Goal: Check status: Check status

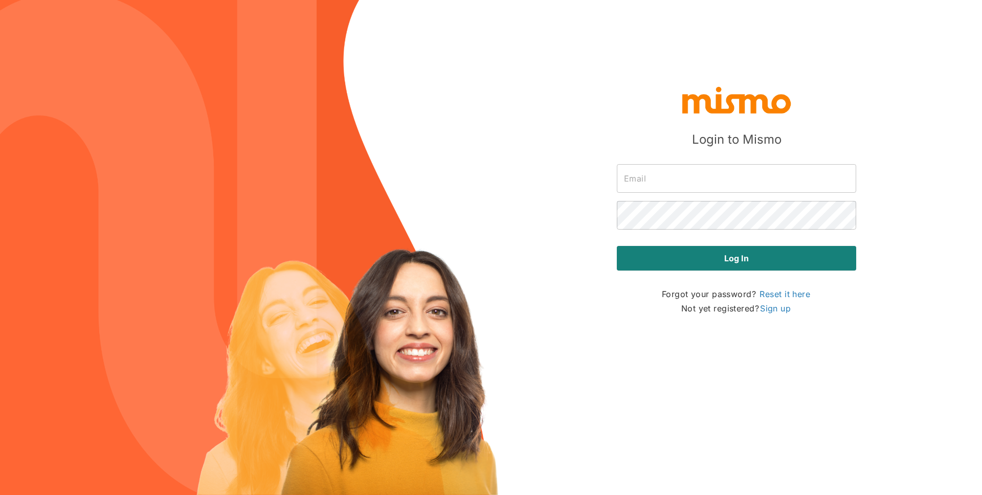
type input "luis.cortes@mismo.team"
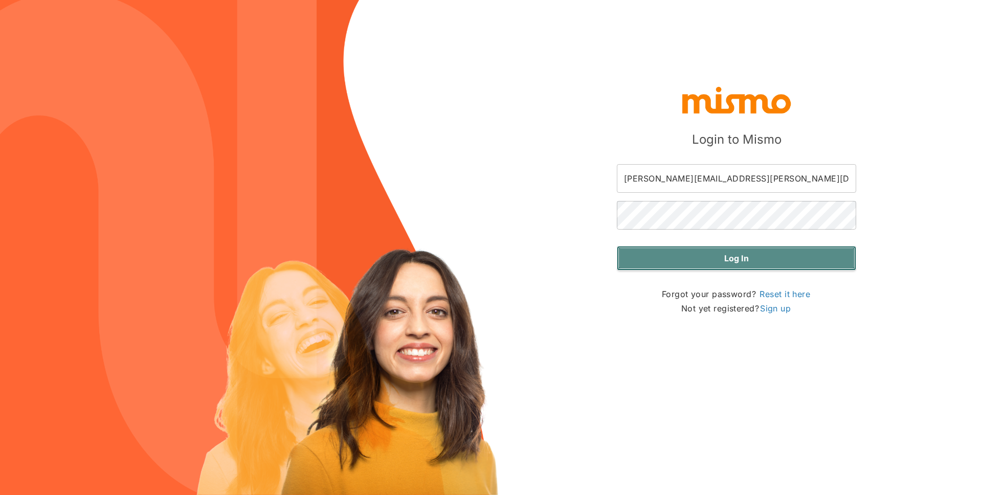
click at [724, 254] on button "Log in" at bounding box center [736, 258] width 239 height 25
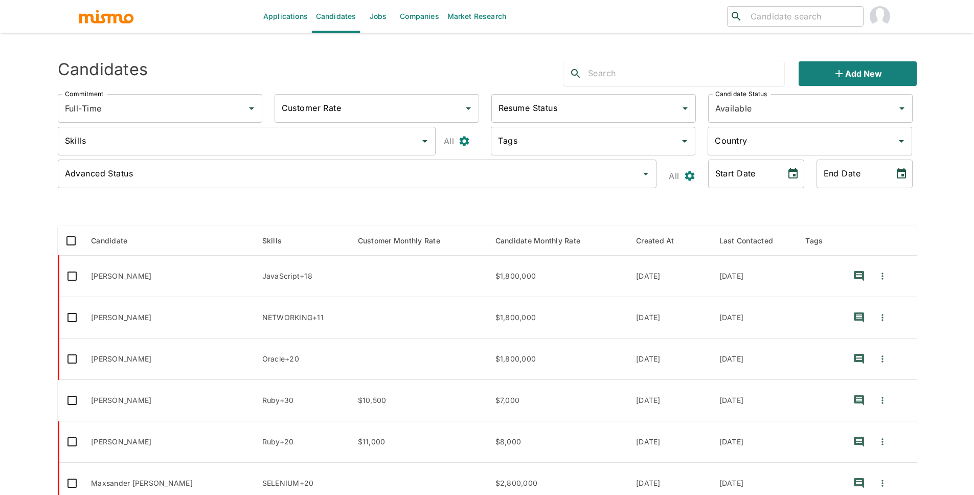
click at [873, 20] on img "account of current user" at bounding box center [880, 16] width 20 height 20
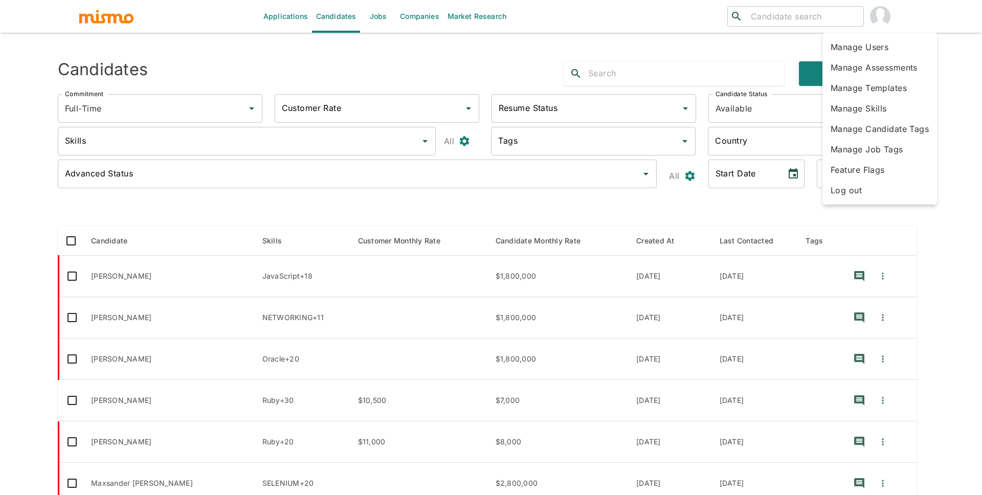
click at [784, 14] on div at bounding box center [491, 247] width 982 height 495
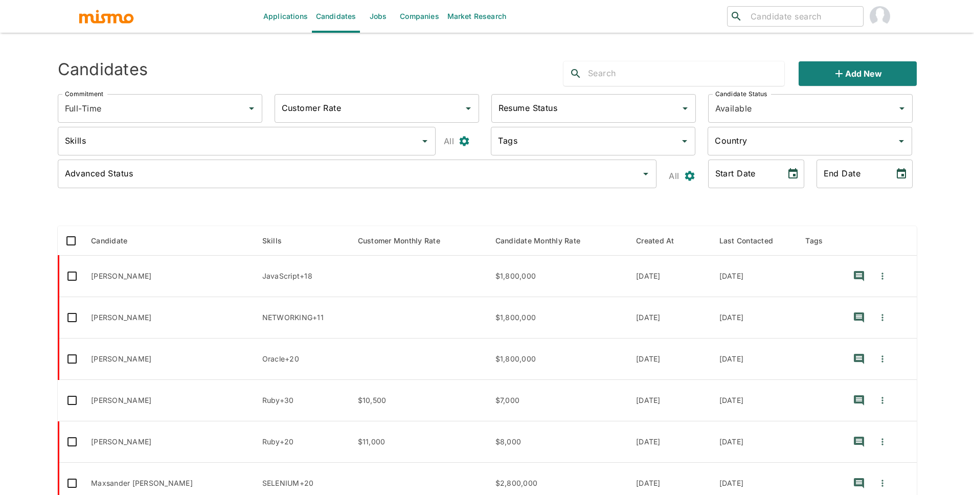
click at [784, 14] on body "Applications Candidates Jobs Companies Market Research ​ ​ Sending Emails ... C…" at bounding box center [487, 259] width 974 height 519
click at [808, 18] on input "search" at bounding box center [802, 16] width 112 height 14
click at [781, 16] on input "Joseli" at bounding box center [802, 16] width 112 height 14
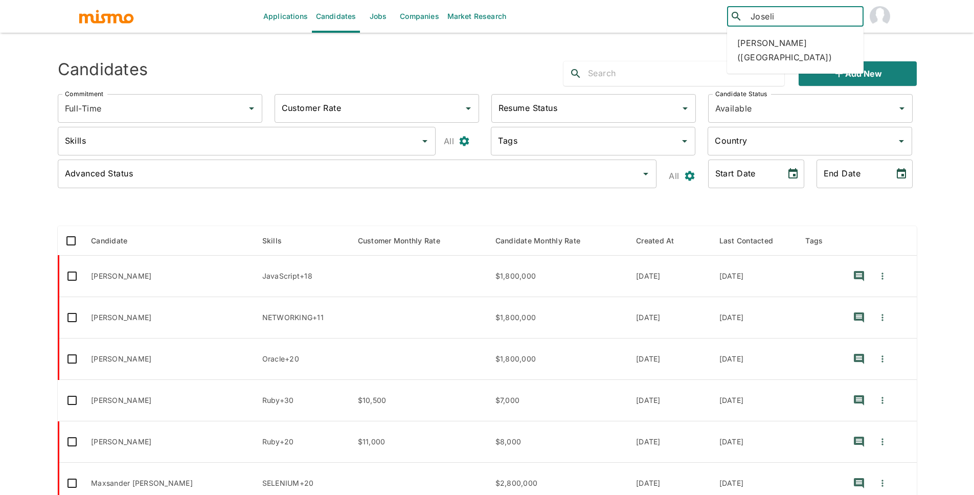
click at [781, 16] on input "Joseli" at bounding box center [802, 16] width 112 height 14
type input "H"
type input "Josseline"
click at [784, 59] on div "Josseline Guzman (Costa Rica)" at bounding box center [795, 50] width 137 height 39
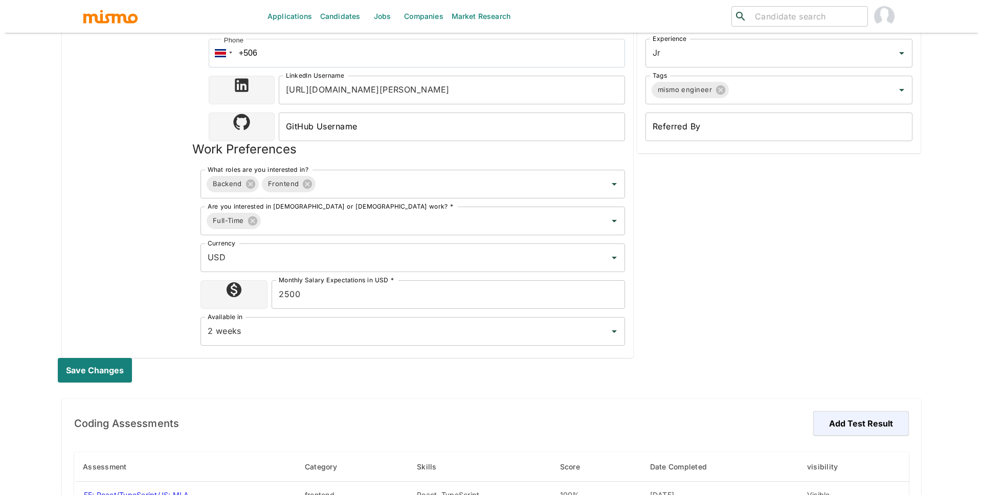
scroll to position [562, 0]
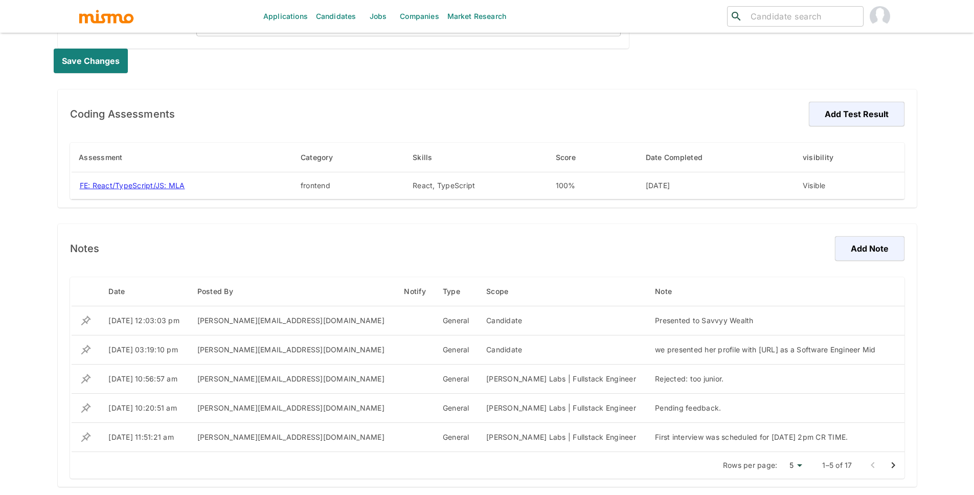
click at [808, 464] on div "Rows per page: 5 5 1–5 of 17" at bounding box center [487, 465] width 834 height 27
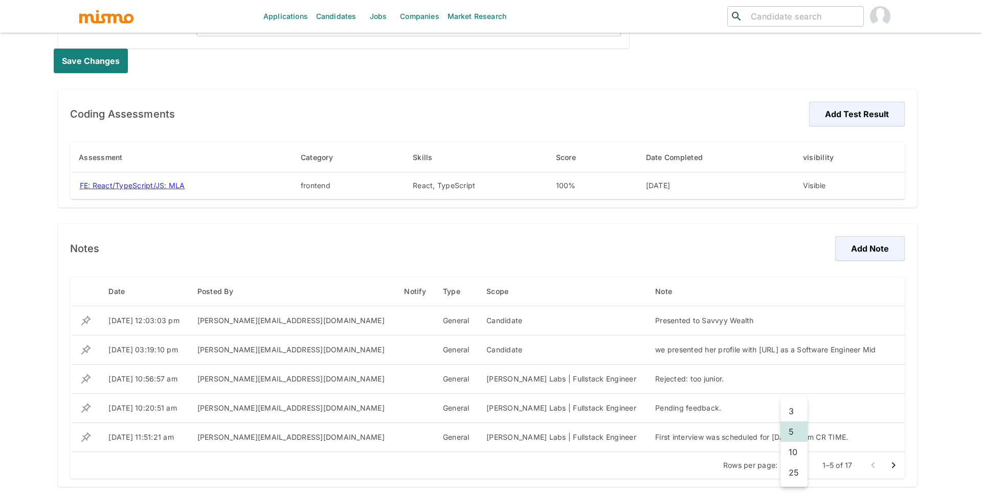
click at [789, 472] on li "25" at bounding box center [793, 472] width 27 height 20
type input "25"
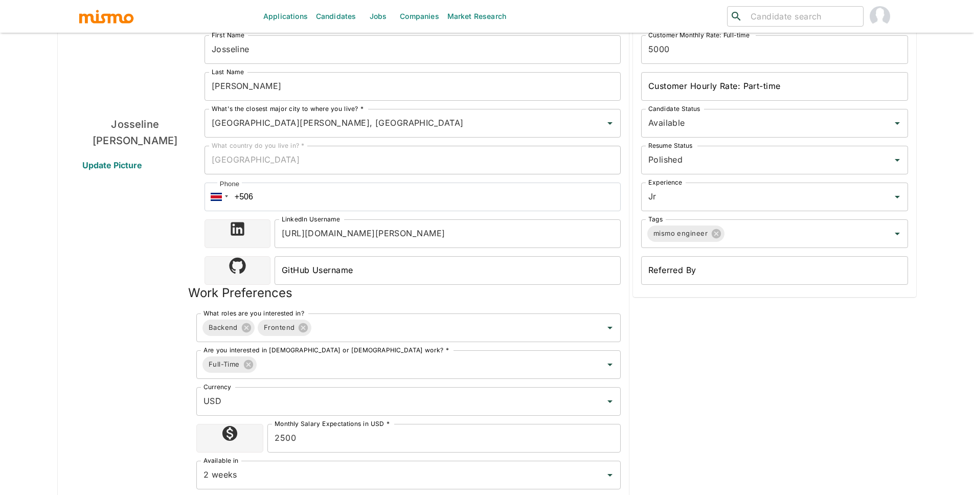
scroll to position [0, 0]
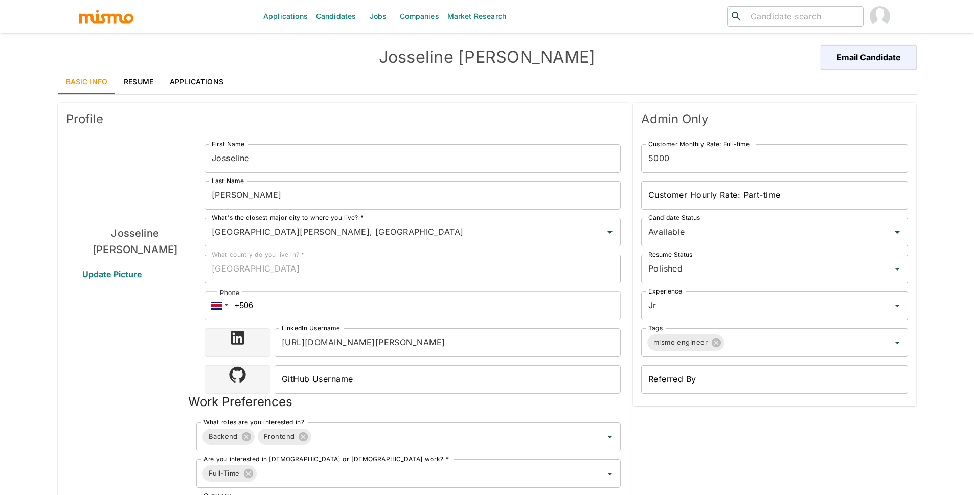
click at [264, 21] on link "Applications" at bounding box center [285, 16] width 53 height 33
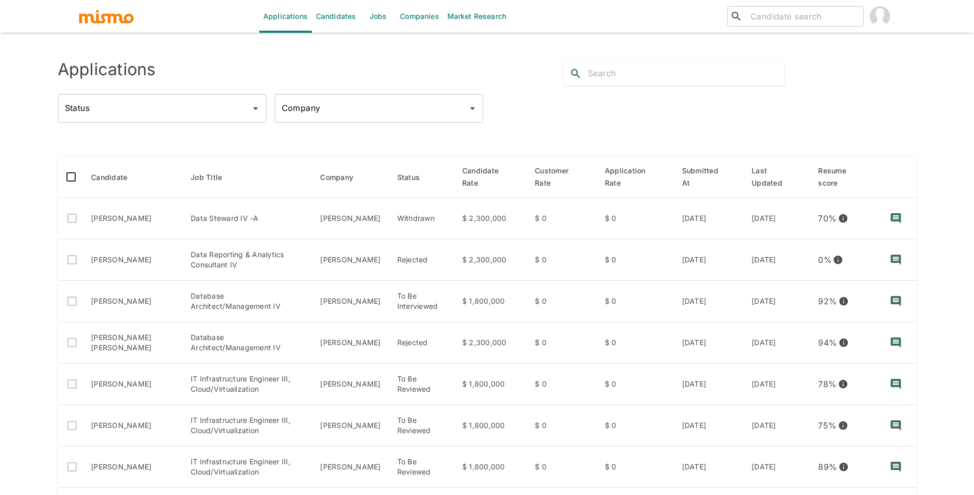
click at [217, 109] on input "Status" at bounding box center [154, 108] width 184 height 19
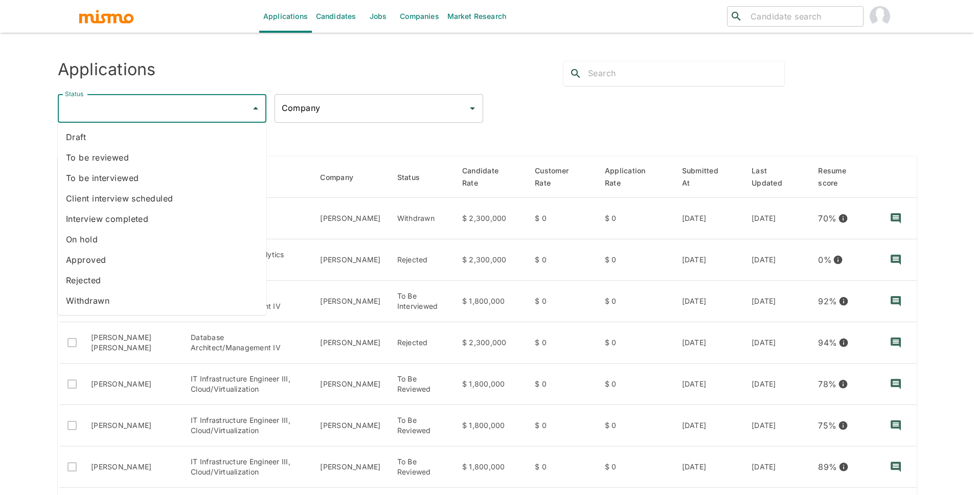
click at [96, 261] on li "Approved" at bounding box center [162, 259] width 209 height 20
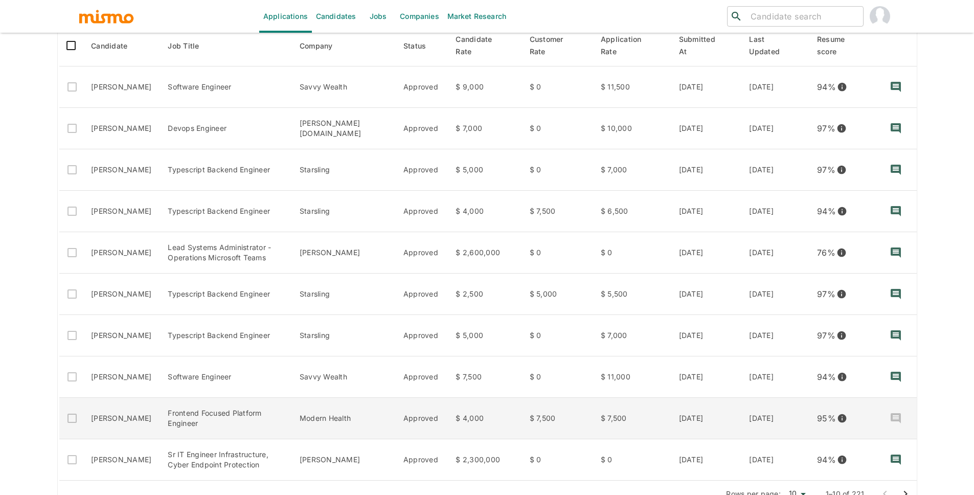
scroll to position [152, 0]
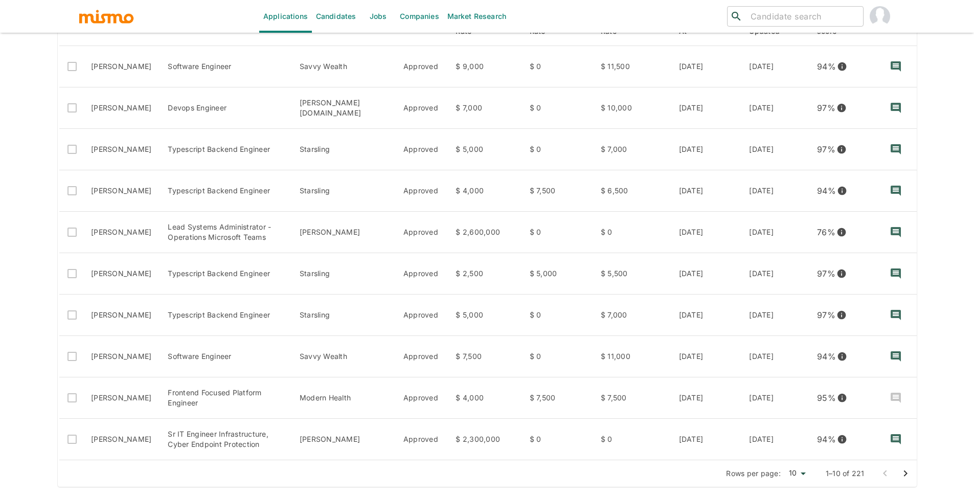
click at [905, 473] on icon "Go to next page" at bounding box center [905, 473] width 4 height 6
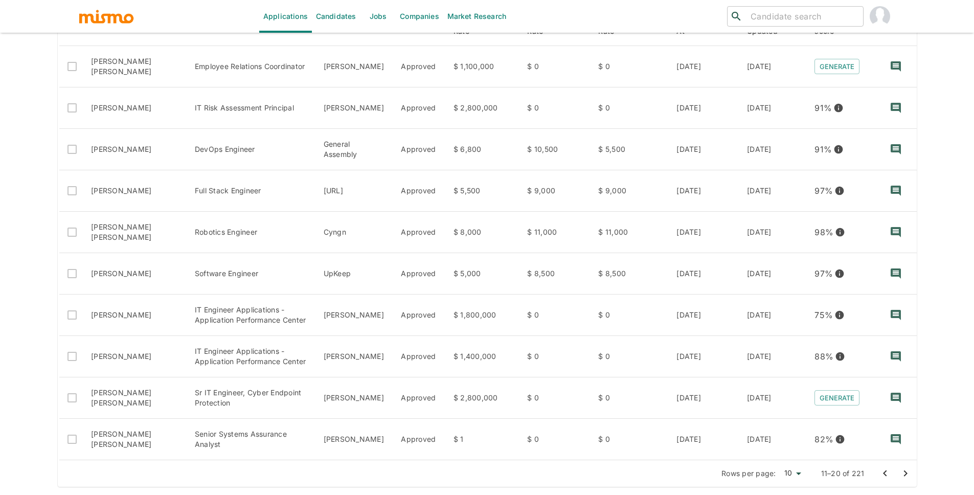
click at [904, 468] on icon "Go to next page" at bounding box center [905, 473] width 12 height 12
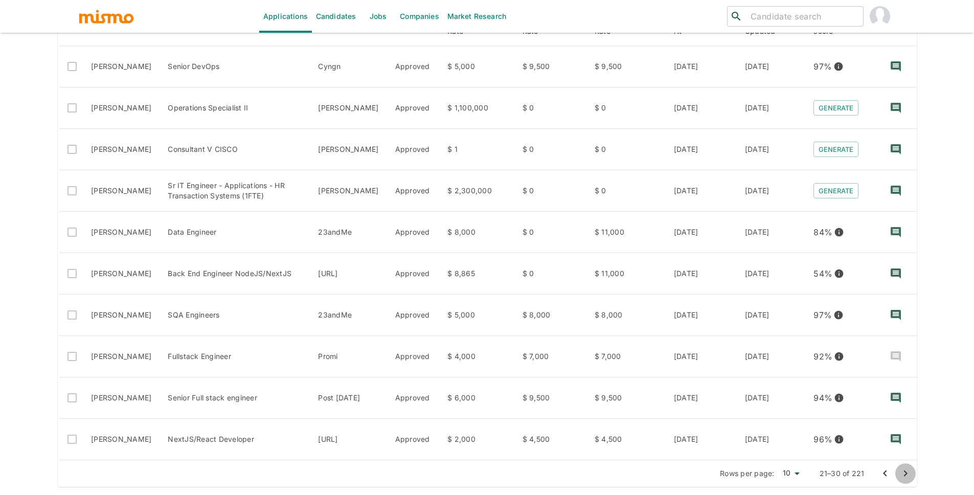
click at [909, 474] on icon "Go to next page" at bounding box center [905, 473] width 12 height 12
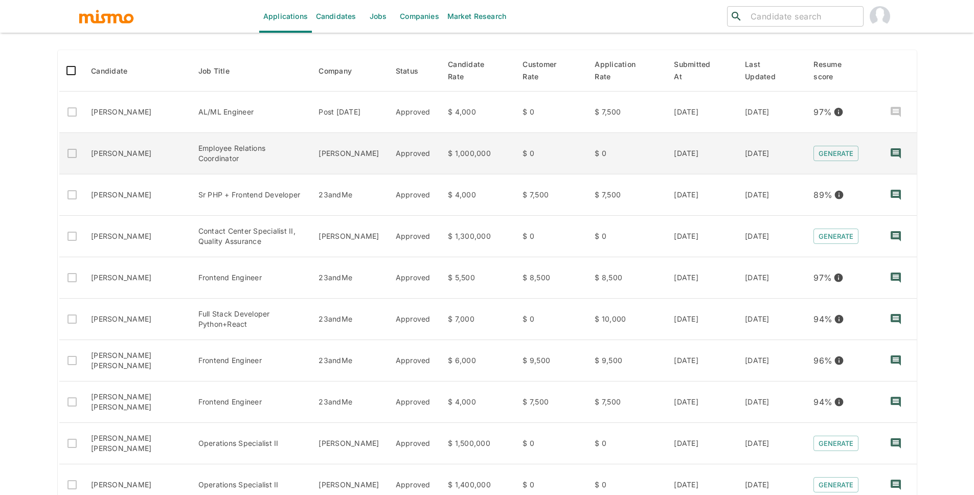
scroll to position [0, 0]
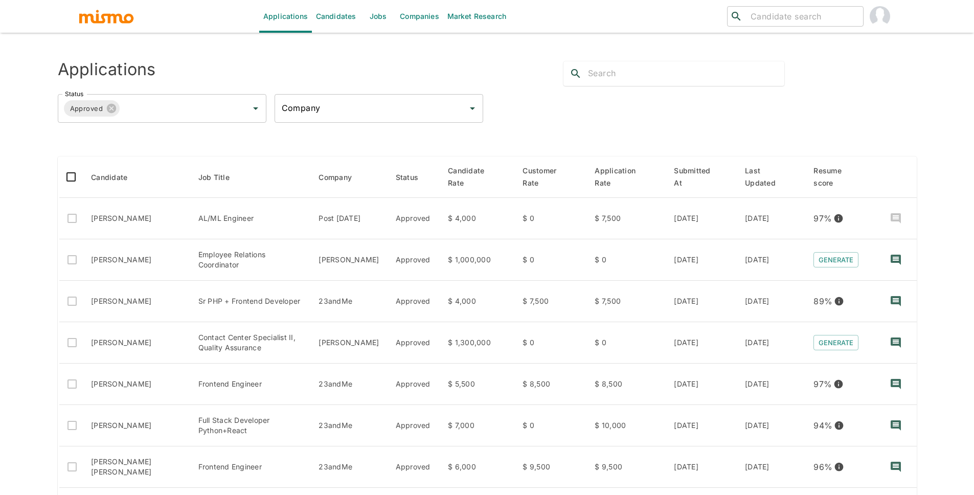
click at [673, 73] on input "text" at bounding box center [686, 73] width 196 height 16
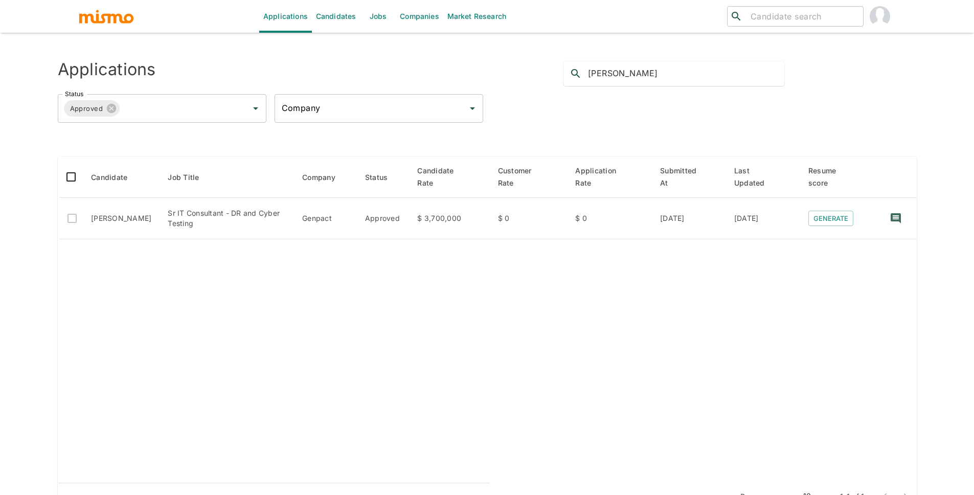
type input "[PERSON_NAME]"
drag, startPoint x: 816, startPoint y: 3, endPoint x: 810, endPoint y: 12, distance: 10.6
click at [815, 4] on div "​ ​" at bounding box center [759, 16] width 273 height 33
click at [809, 13] on input "search" at bounding box center [802, 16] width 112 height 14
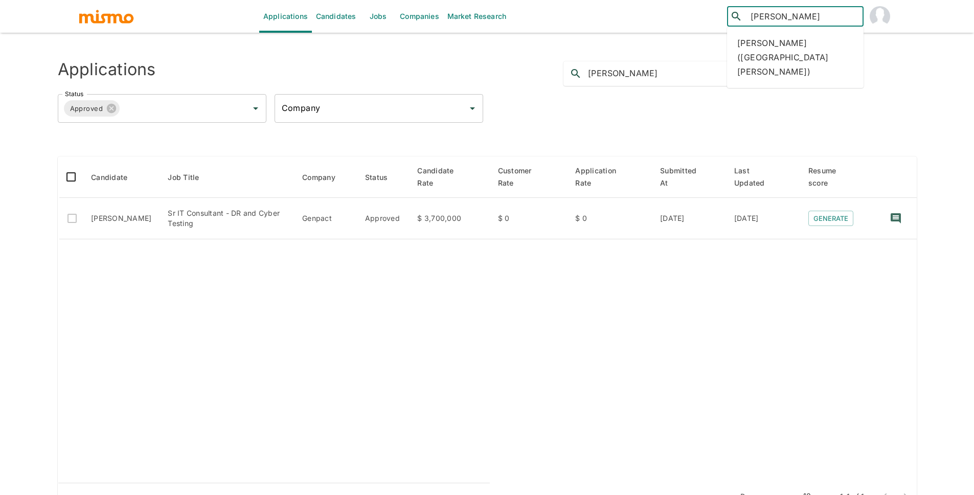
type input "Osvaldo Es"
click at [800, 52] on div "Osvaldo Escobar (El Salvador)" at bounding box center [795, 57] width 137 height 53
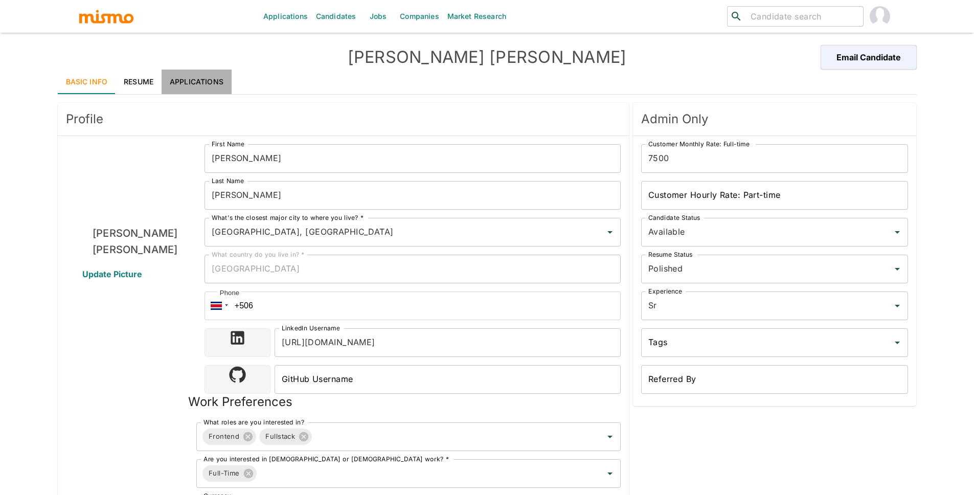
click at [203, 76] on link "Applications" at bounding box center [197, 82] width 70 height 25
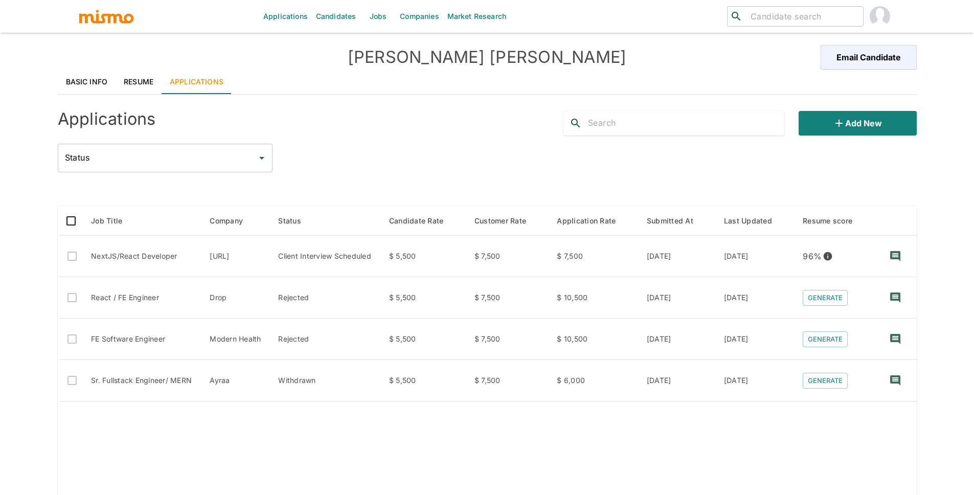
click at [490, 152] on div "Status Status" at bounding box center [487, 158] width 859 height 29
